Goal: Information Seeking & Learning: Compare options

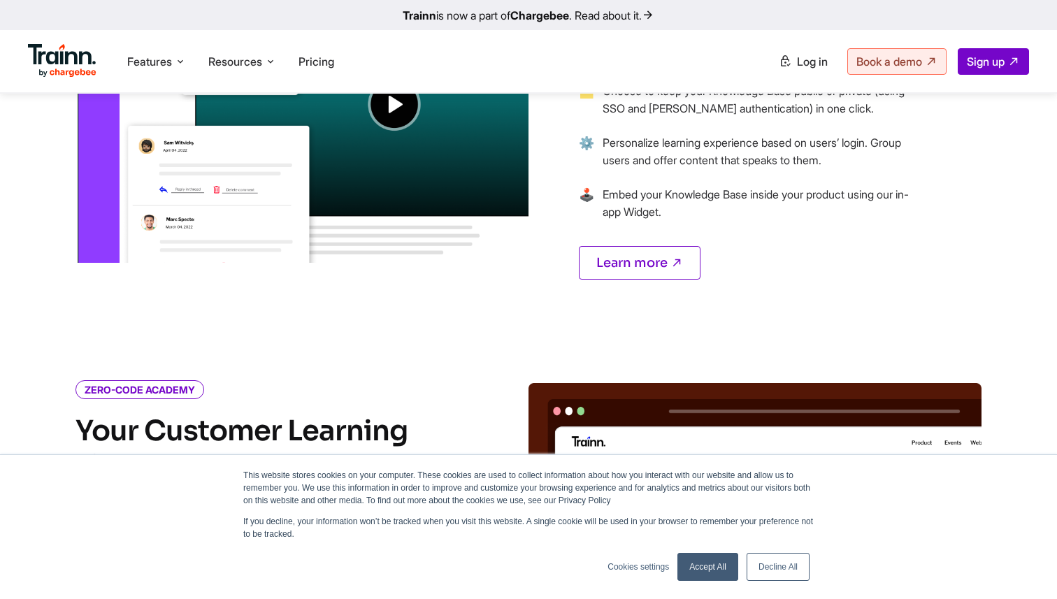
scroll to position [1666, 0]
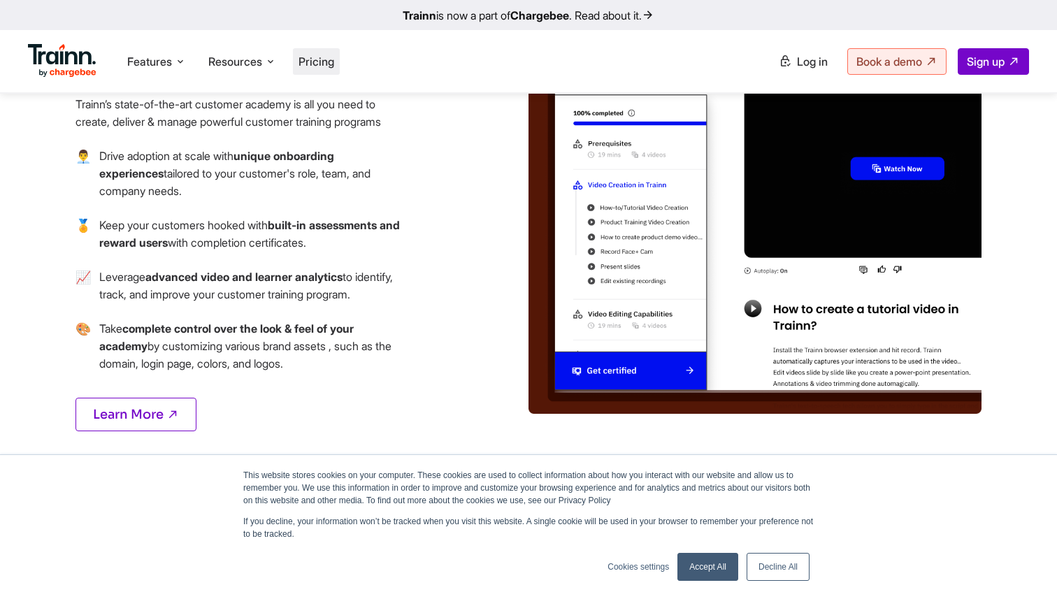
click at [304, 59] on span "Pricing" at bounding box center [317, 62] width 36 height 14
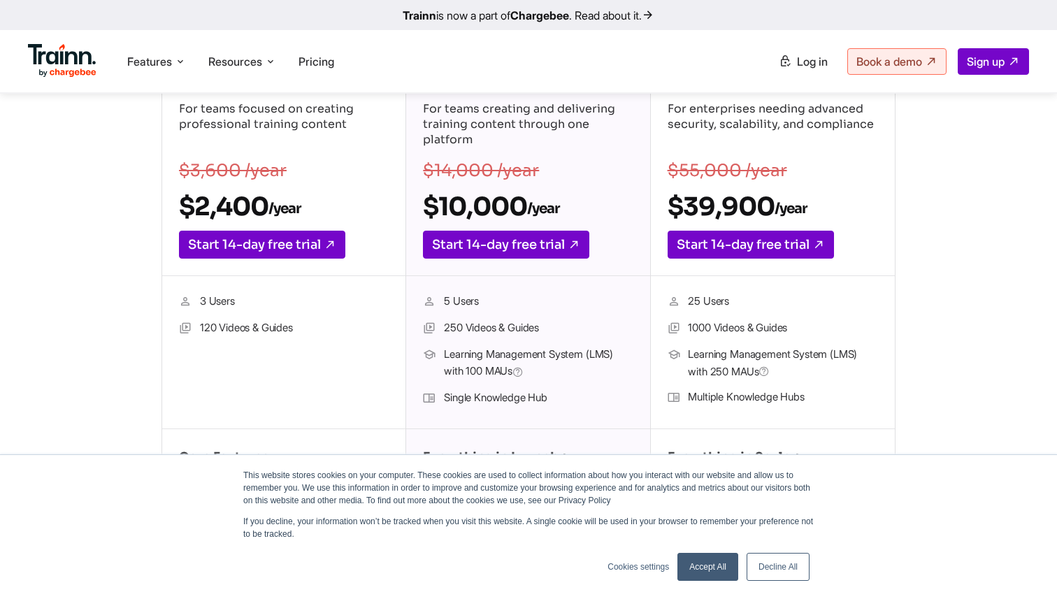
scroll to position [298, 0]
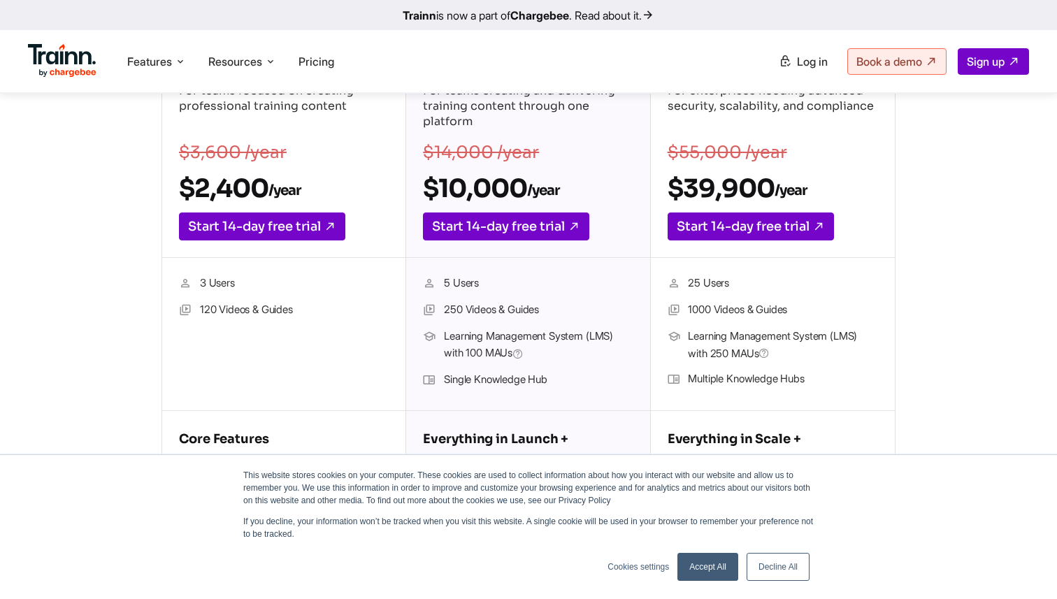
click at [282, 194] on sub "/year" at bounding box center [284, 190] width 32 height 17
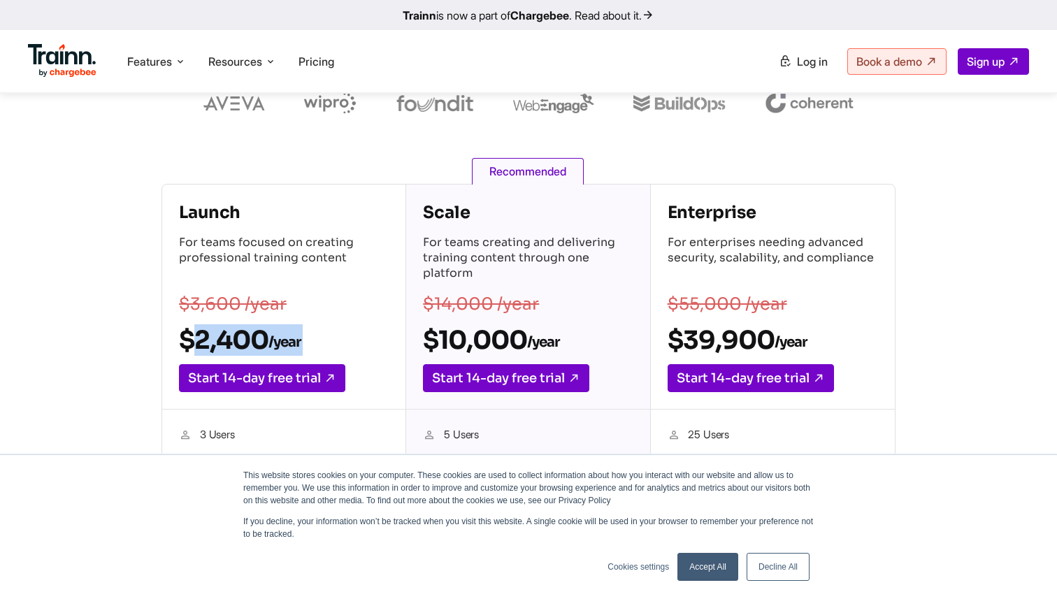
scroll to position [0, 0]
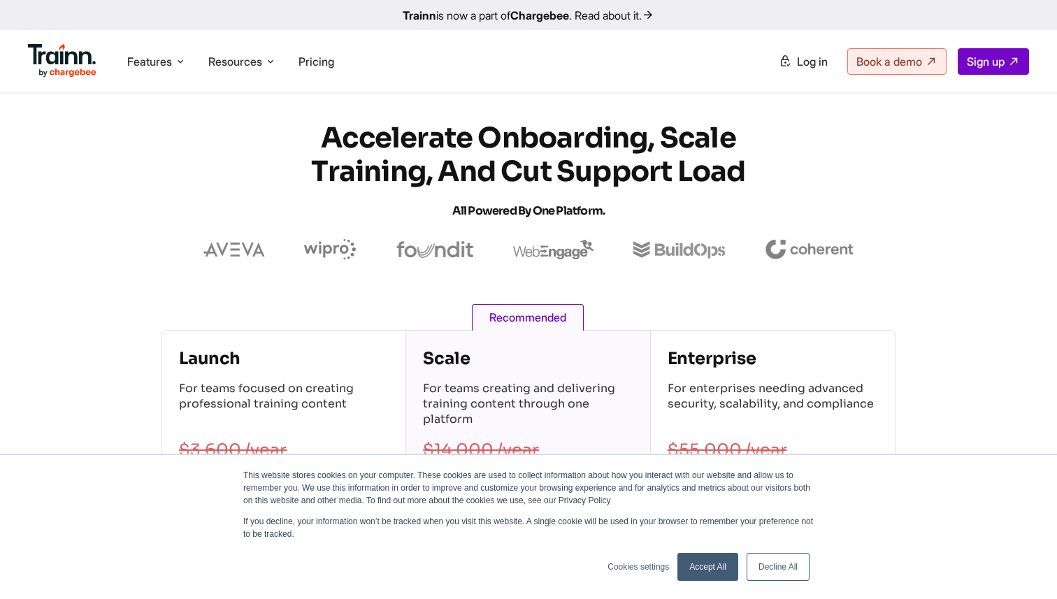
click at [672, 368] on h4 "Enterprise" at bounding box center [773, 359] width 210 height 22
click at [712, 370] on h4 "Enterprise" at bounding box center [773, 359] width 210 height 22
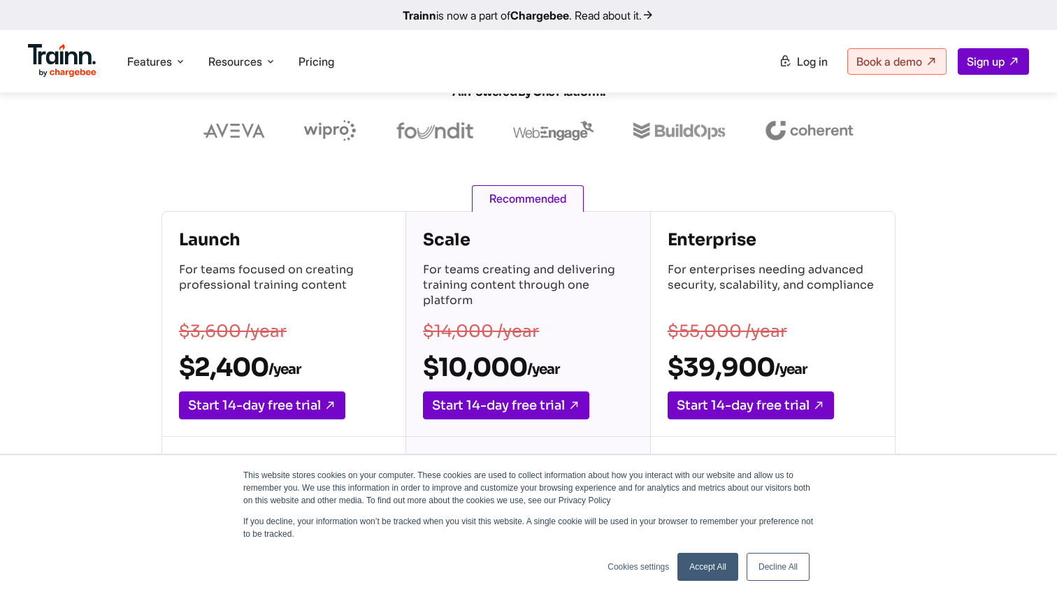
scroll to position [185, 0]
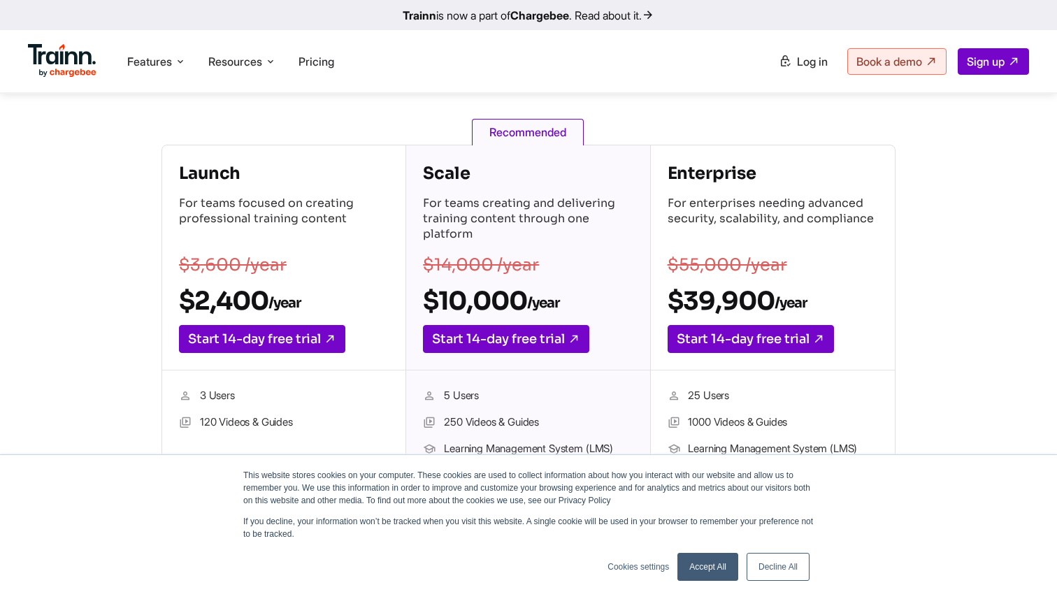
click at [599, 330] on div "Scale For teams creating and delivering training content through one platform $…" at bounding box center [527, 257] width 243 height 225
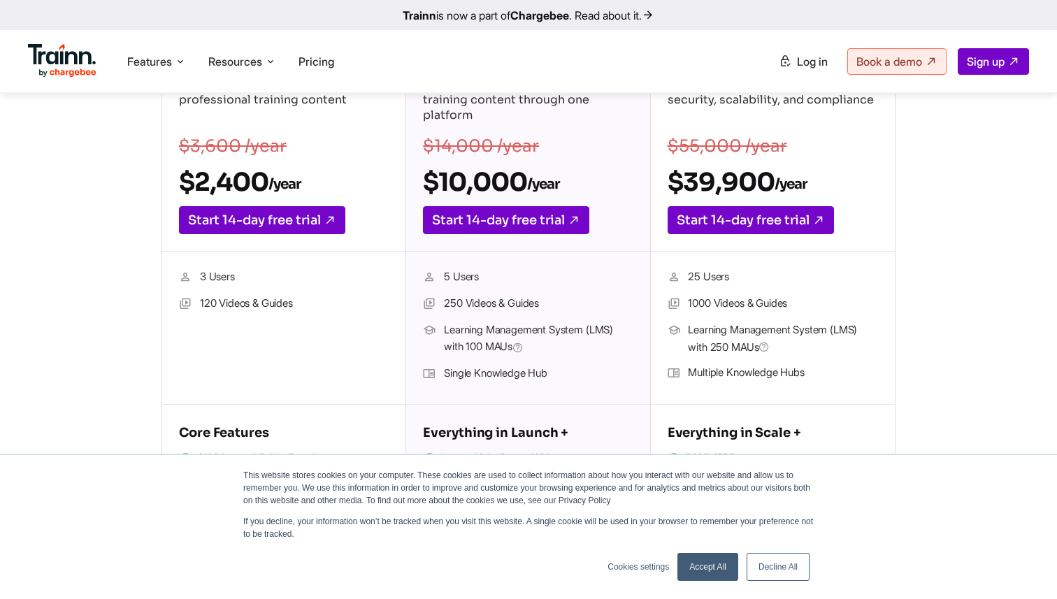
click at [723, 320] on ul "25 Users 1000 Videos & Guides Learning Management System (LMS) with 250 [PERSON…" at bounding box center [773, 327] width 210 height 119
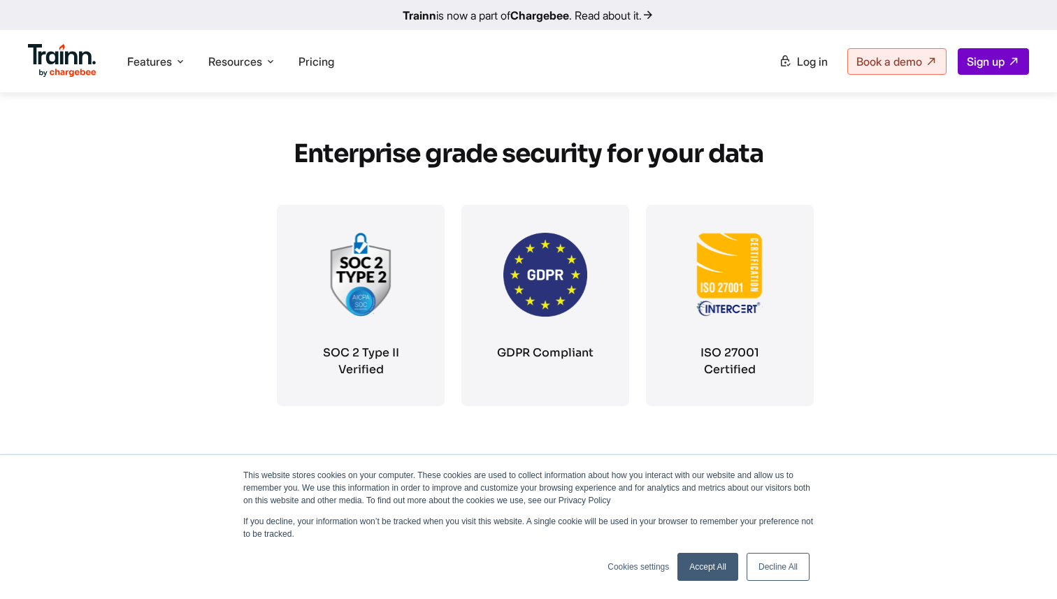
scroll to position [2414, 0]
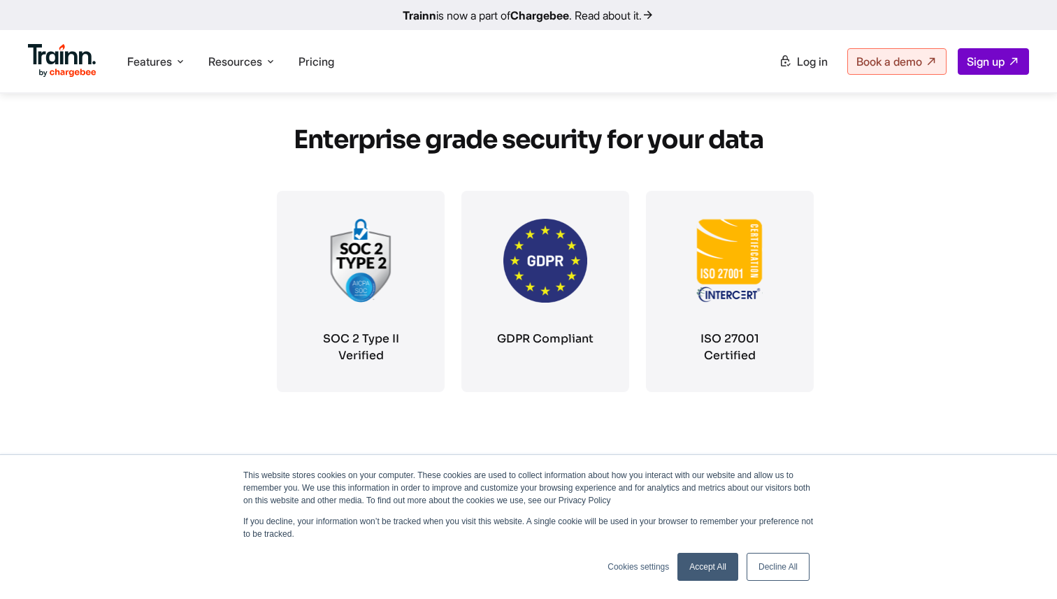
click at [699, 561] on link "Accept All" at bounding box center [708, 567] width 61 height 28
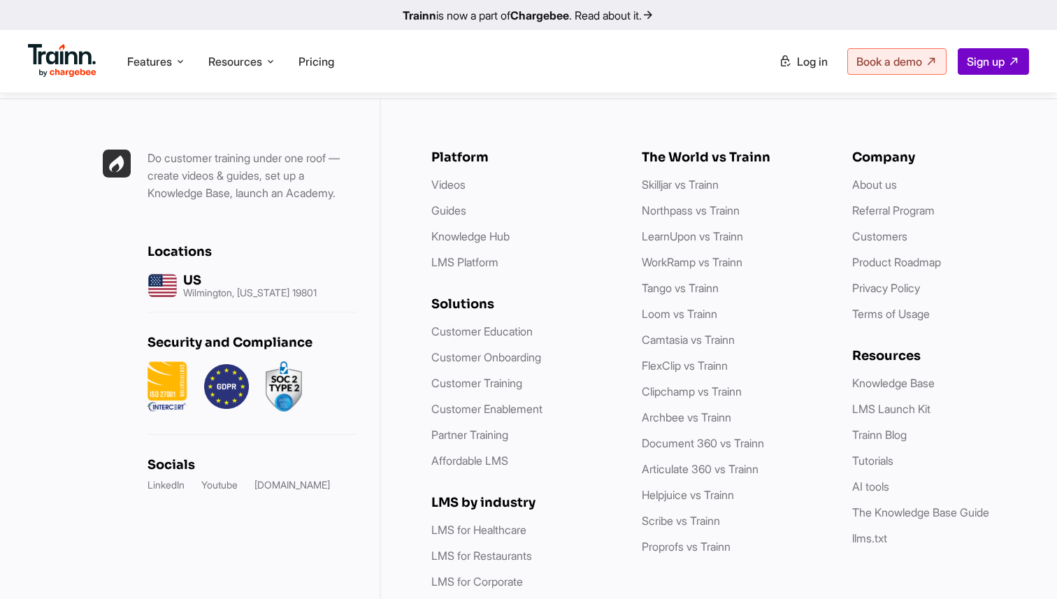
scroll to position [4277, 0]
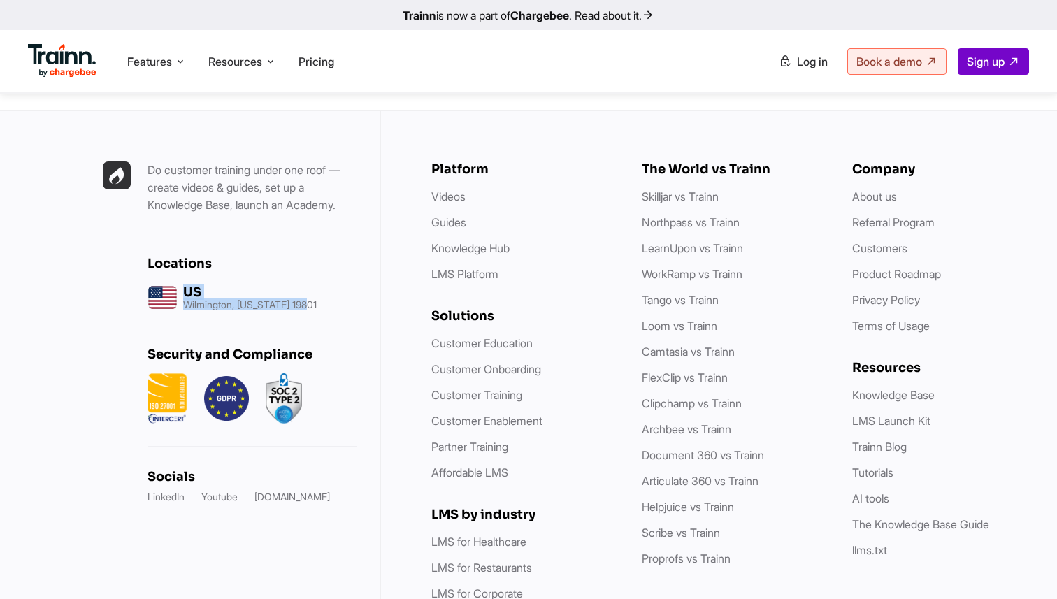
drag, startPoint x: 325, startPoint y: 392, endPoint x: 182, endPoint y: 375, distance: 143.5
click at [182, 313] on div "US Wilmington, [US_STATE] 19801" at bounding box center [253, 297] width 210 height 30
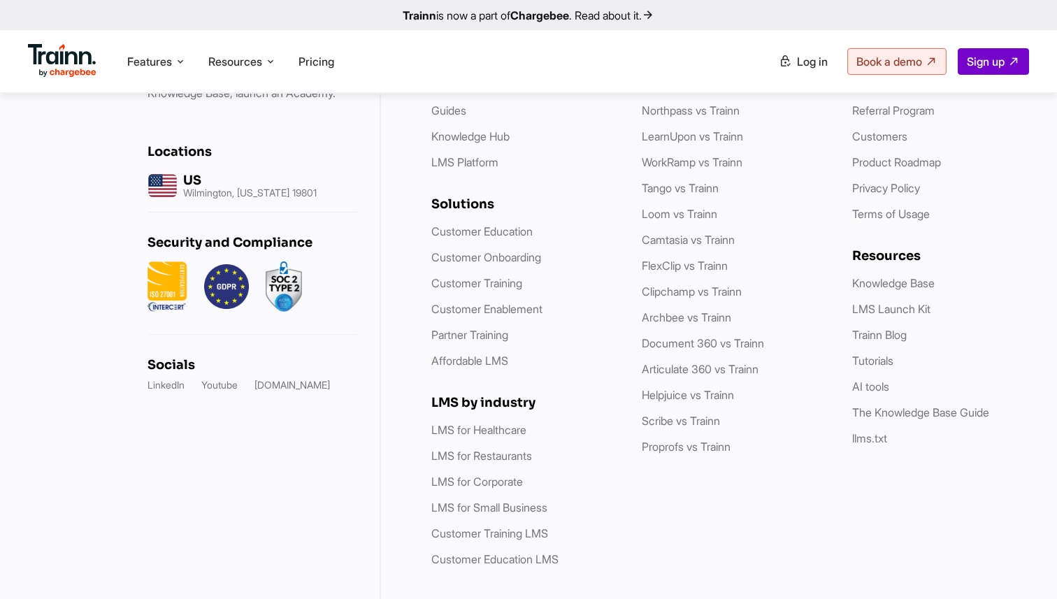
scroll to position [4249, 0]
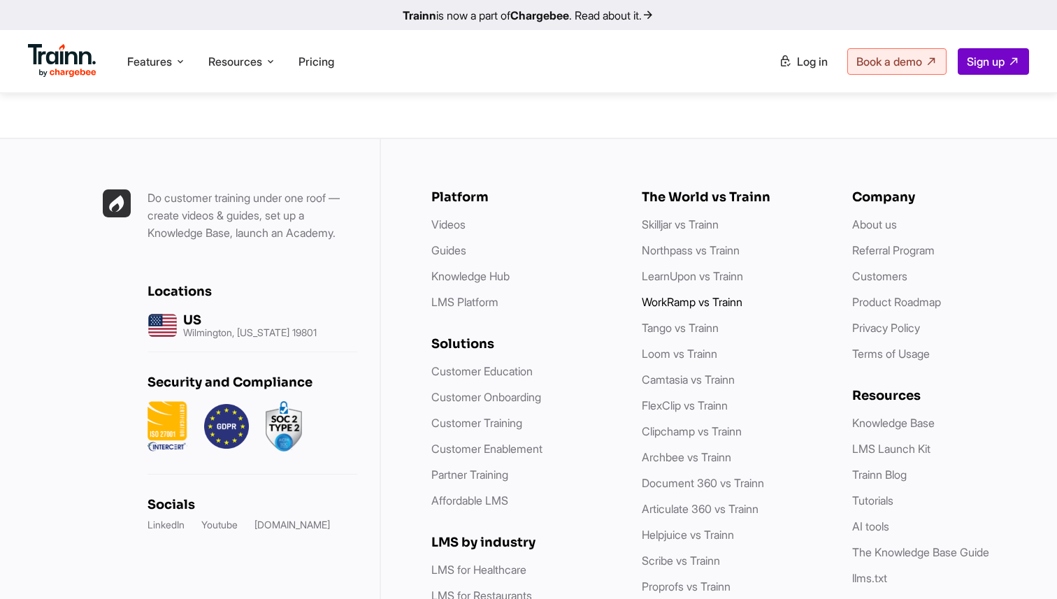
click at [678, 309] on link "WorkRamp vs Trainn" at bounding box center [692, 302] width 101 height 14
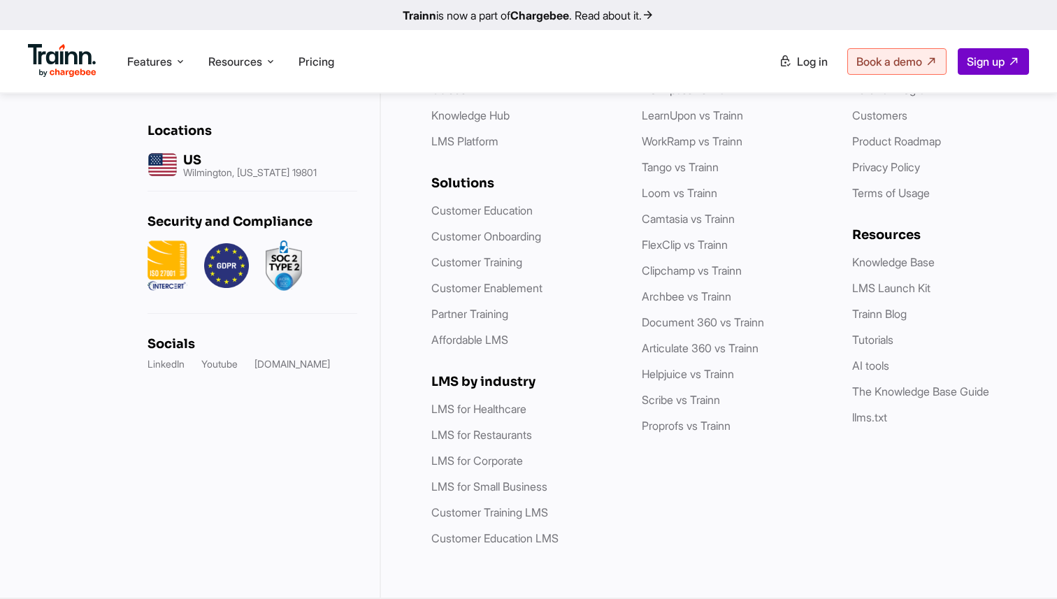
scroll to position [7413, 0]
click at [621, 20] on link "Trainn is now a part of Chargebee . Read about it." at bounding box center [528, 15] width 1057 height 30
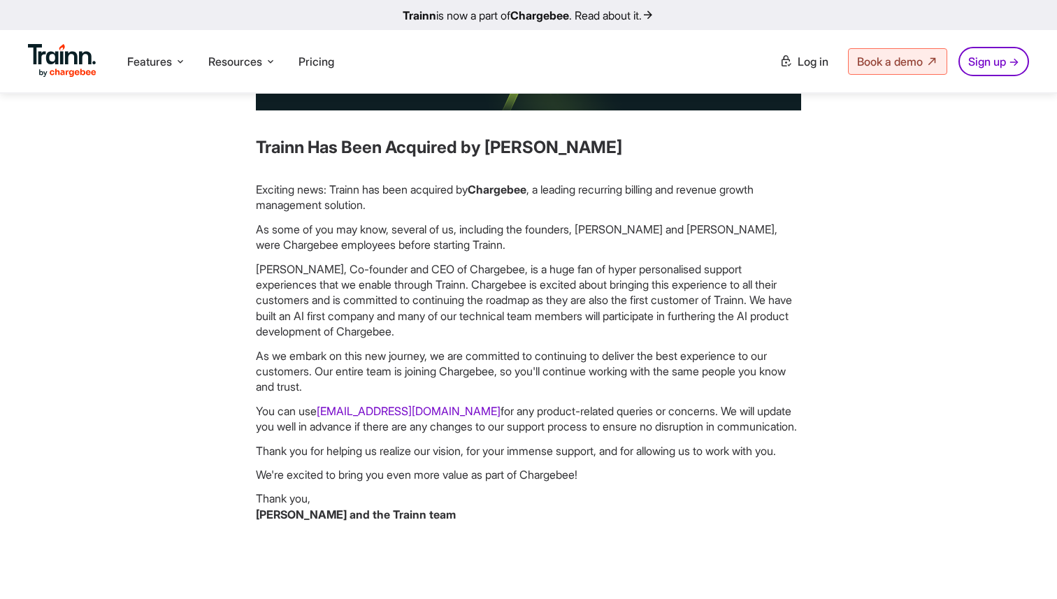
scroll to position [149, 0]
